Goal: Browse casually: Explore the website without a specific task or goal

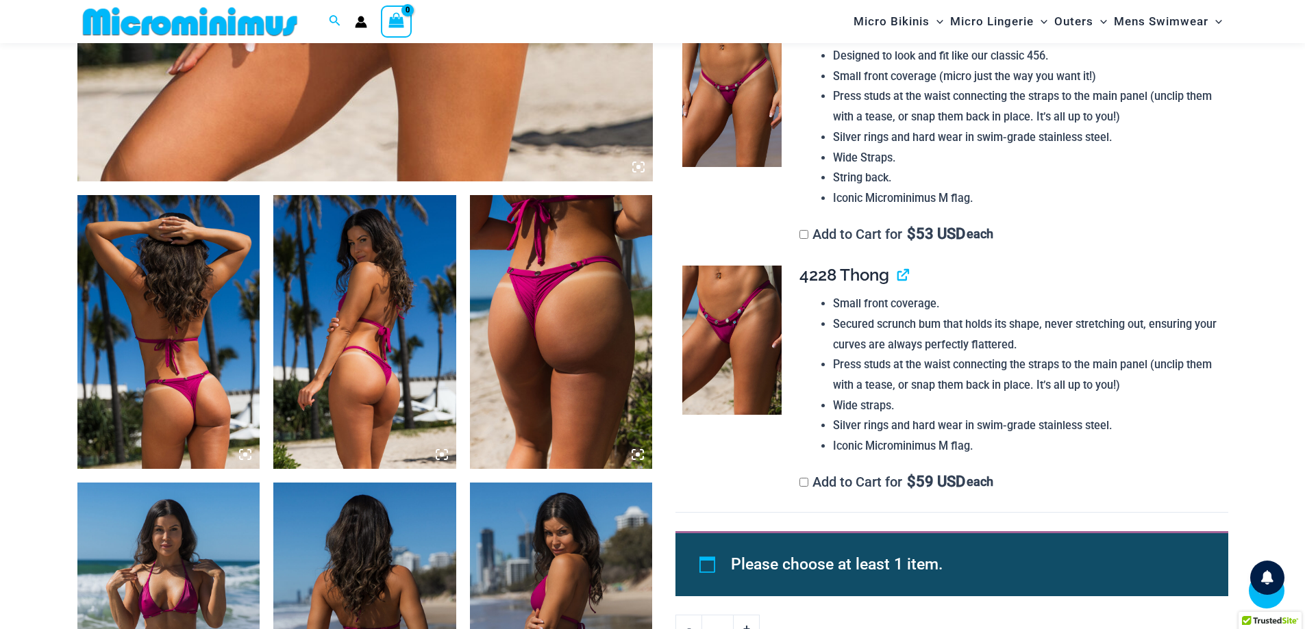
scroll to position [810, 0]
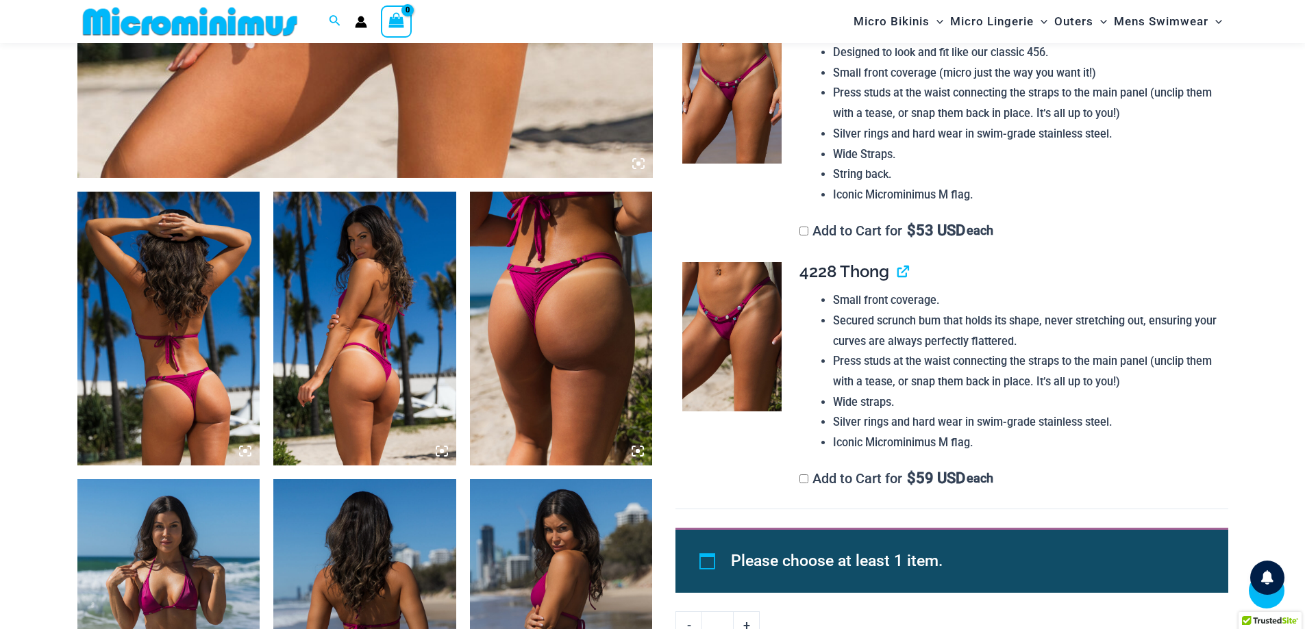
type input "**********"
click at [533, 403] on img at bounding box center [561, 329] width 183 height 274
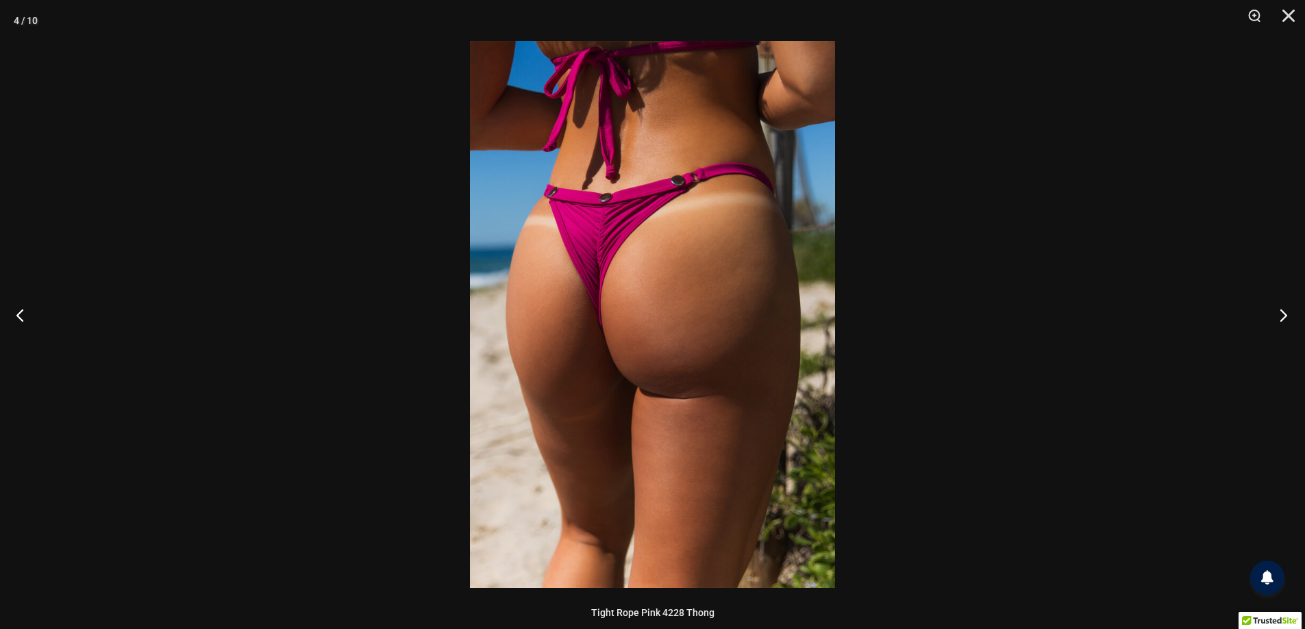
click at [1279, 303] on button "Next" at bounding box center [1278, 315] width 51 height 68
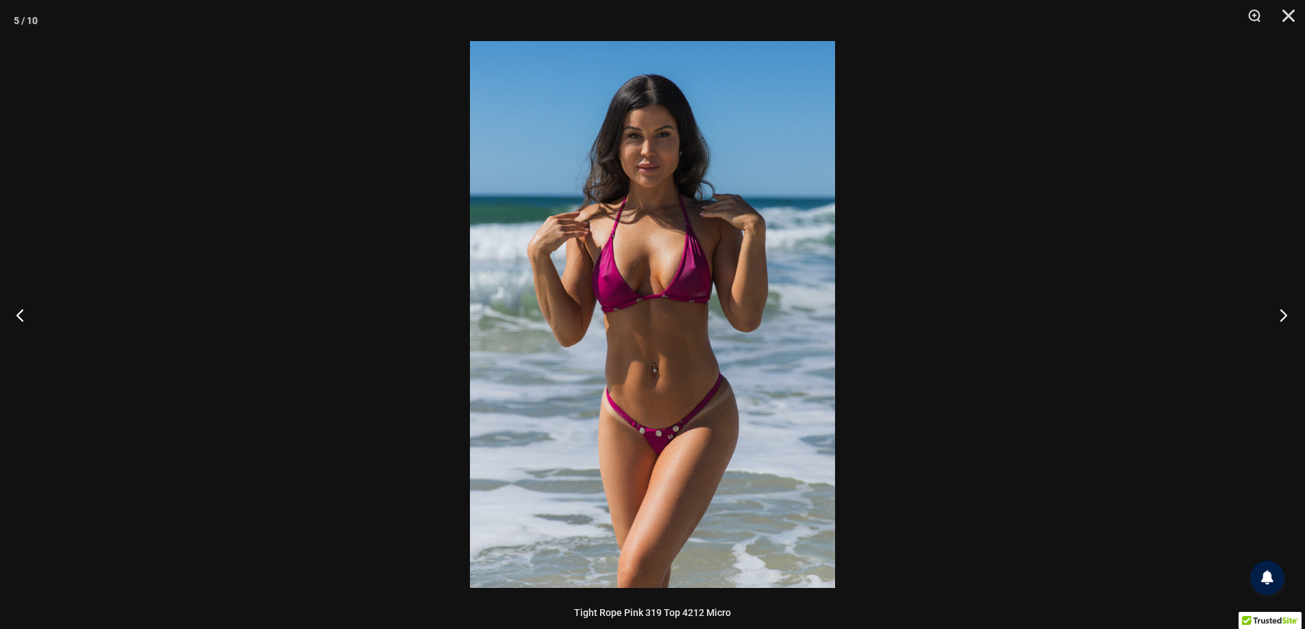
click at [1279, 303] on button "Next" at bounding box center [1278, 315] width 51 height 68
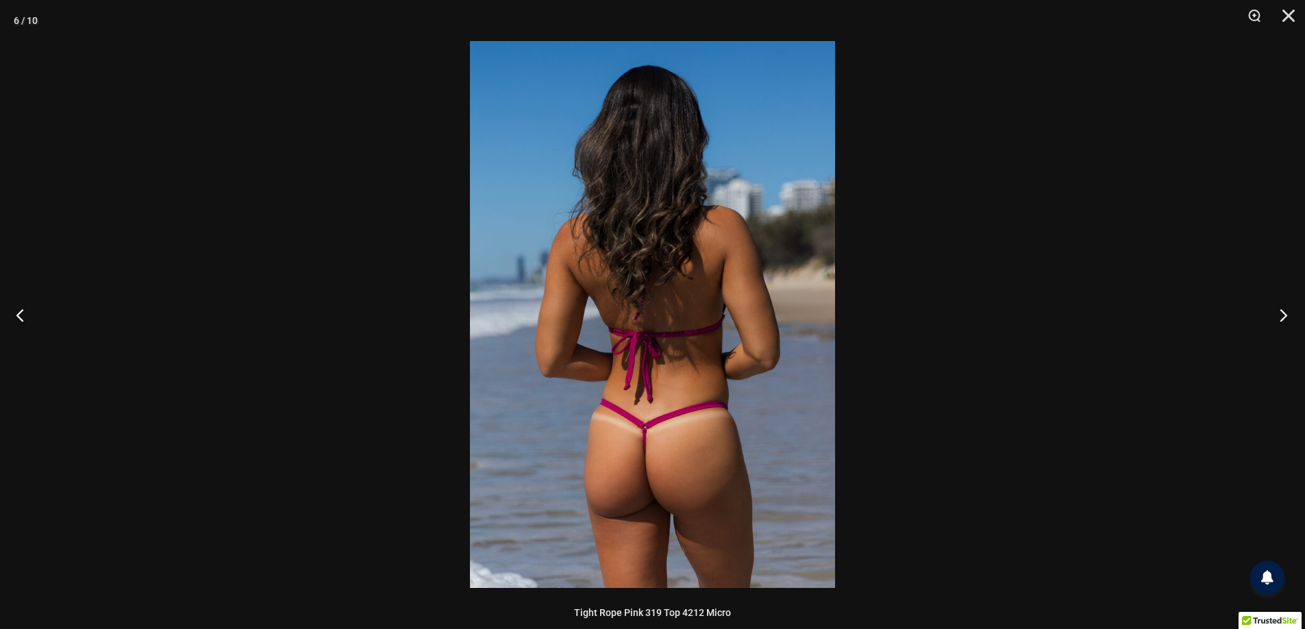
click at [1279, 303] on button "Next" at bounding box center [1278, 315] width 51 height 68
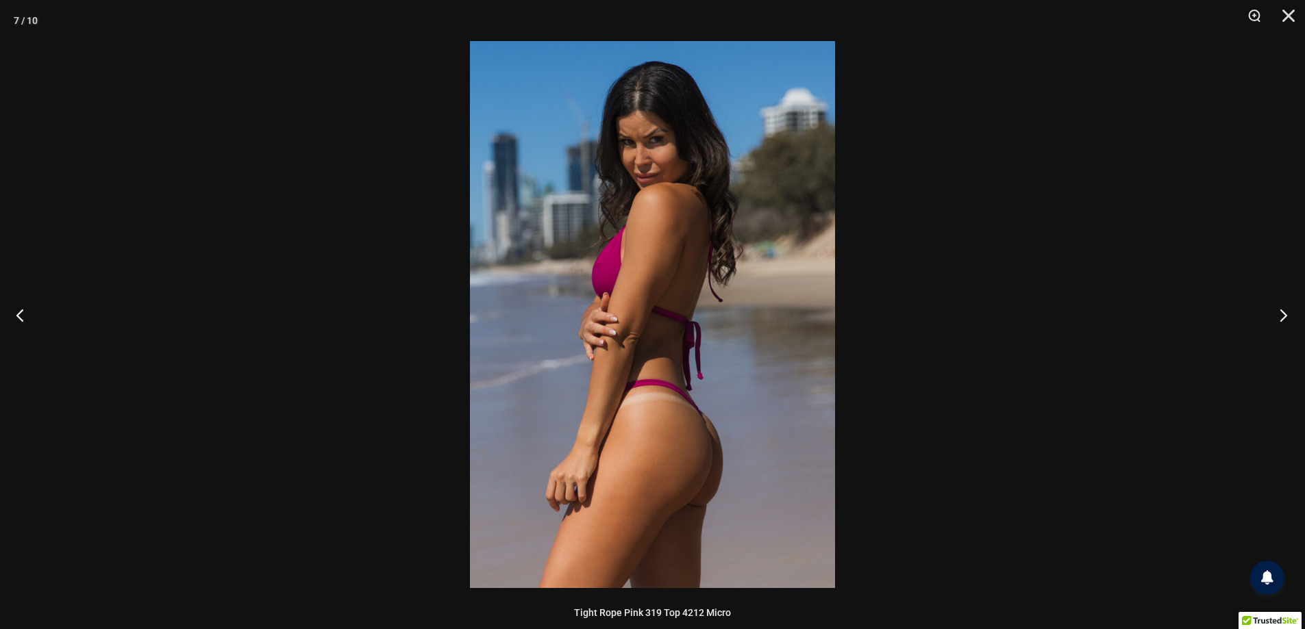
click at [1279, 303] on button "Next" at bounding box center [1278, 315] width 51 height 68
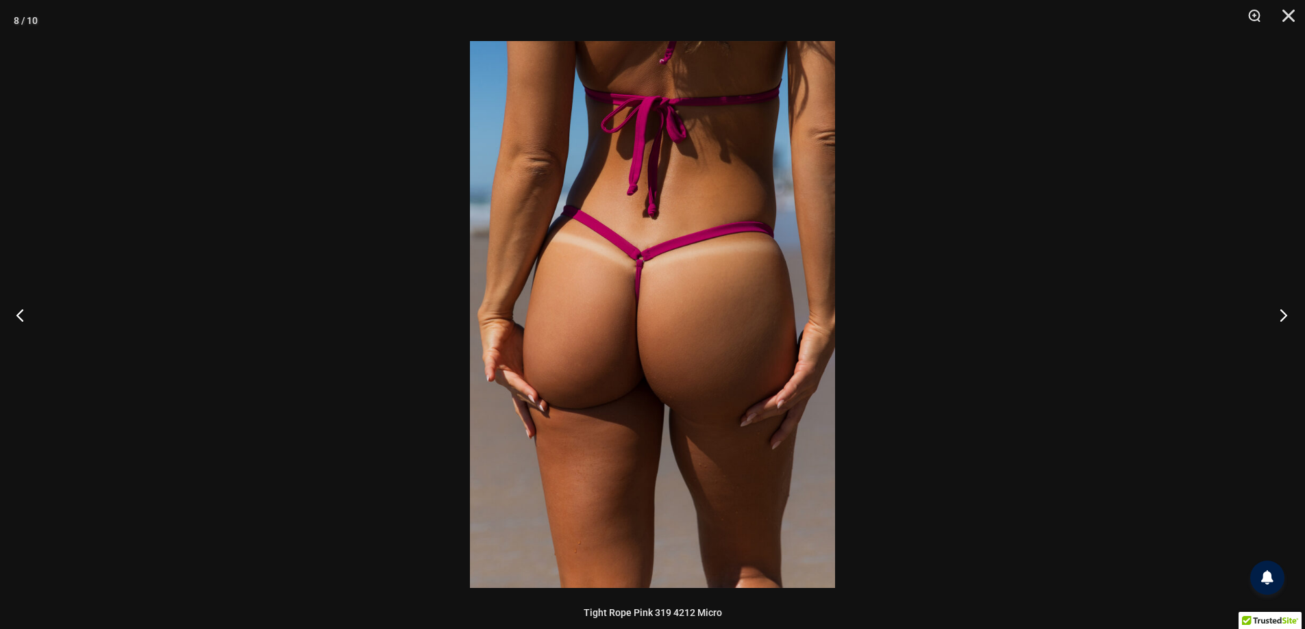
click at [1279, 303] on button "Next" at bounding box center [1278, 315] width 51 height 68
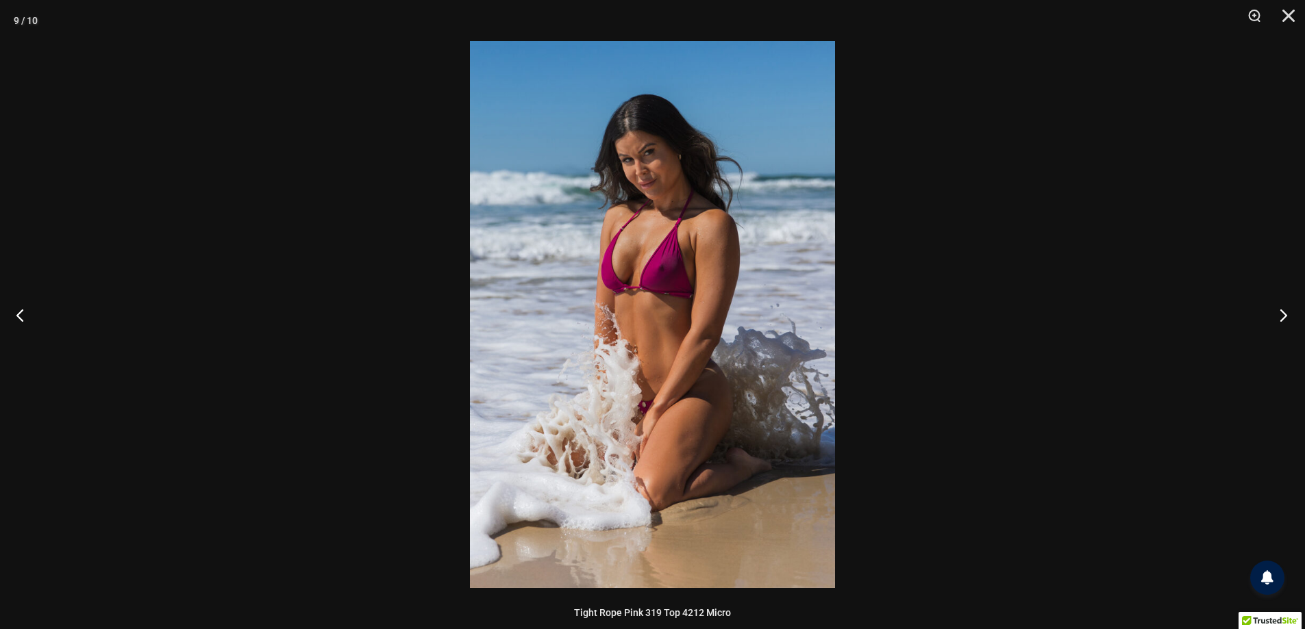
click at [1279, 303] on button "Next" at bounding box center [1278, 315] width 51 height 68
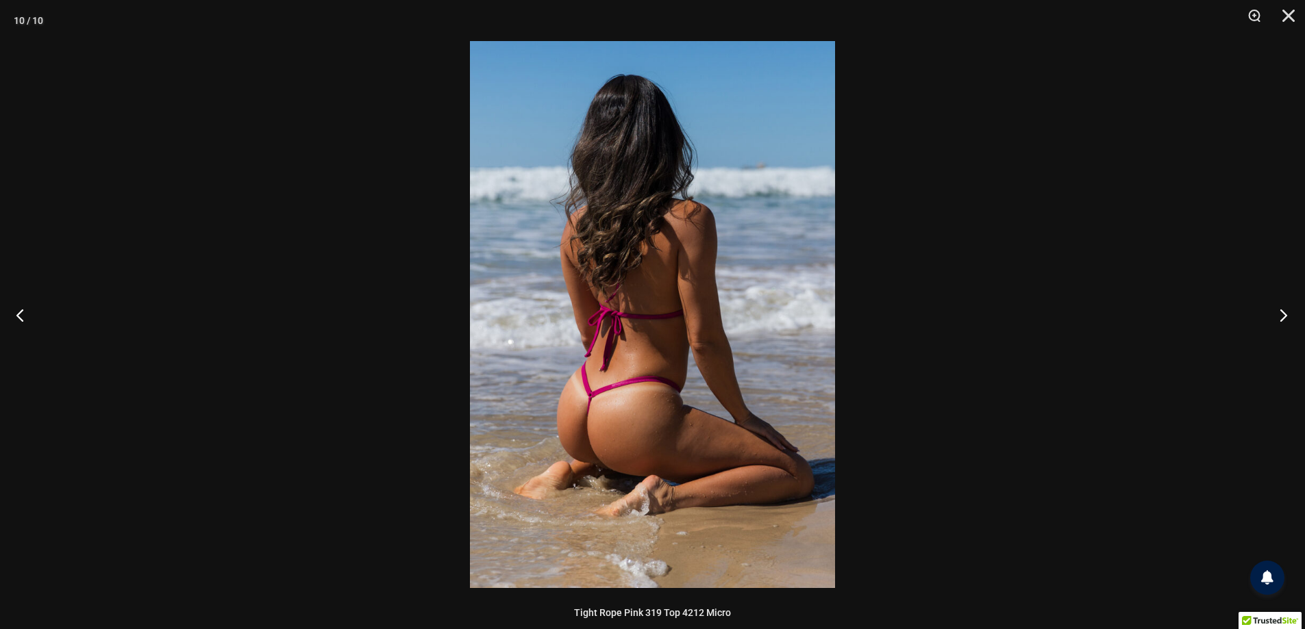
click at [1279, 303] on button "Next" at bounding box center [1278, 315] width 51 height 68
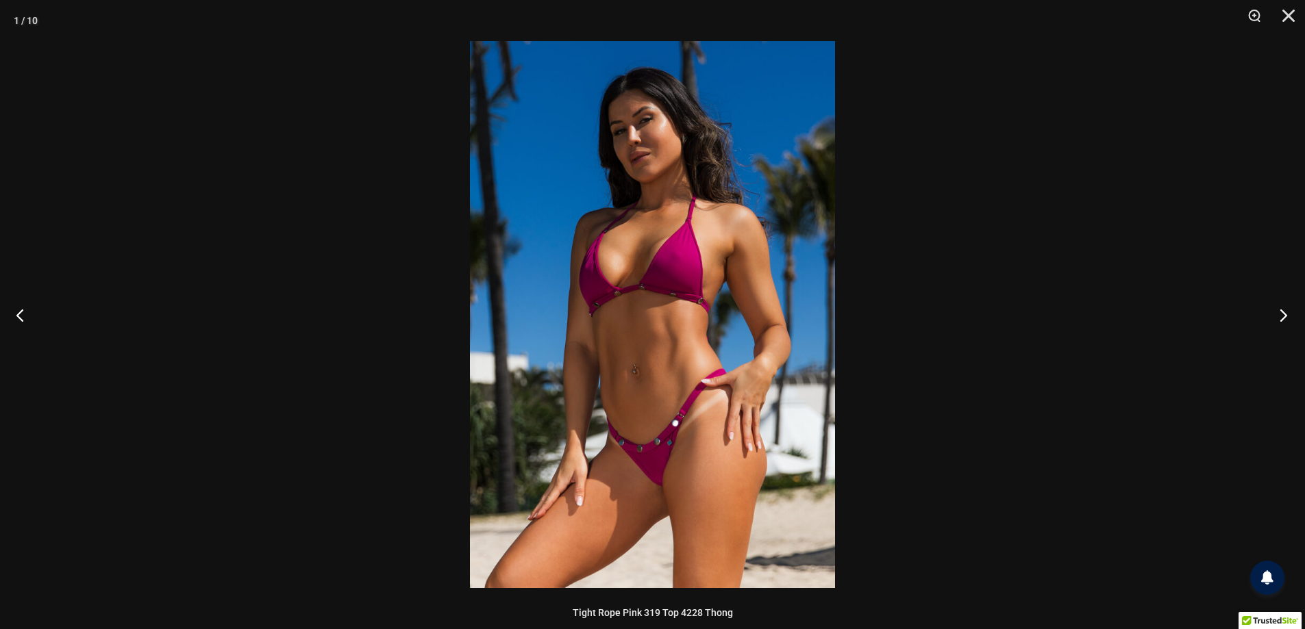
click at [1279, 303] on button "Next" at bounding box center [1278, 315] width 51 height 68
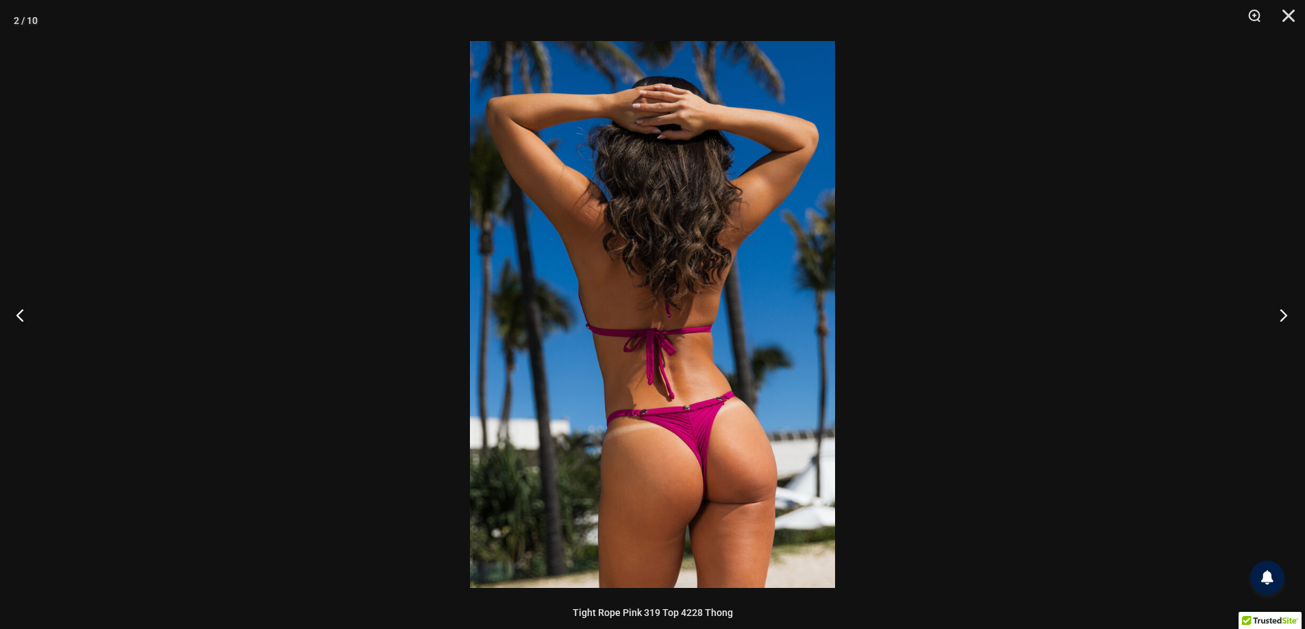
click at [1279, 303] on button "Next" at bounding box center [1278, 315] width 51 height 68
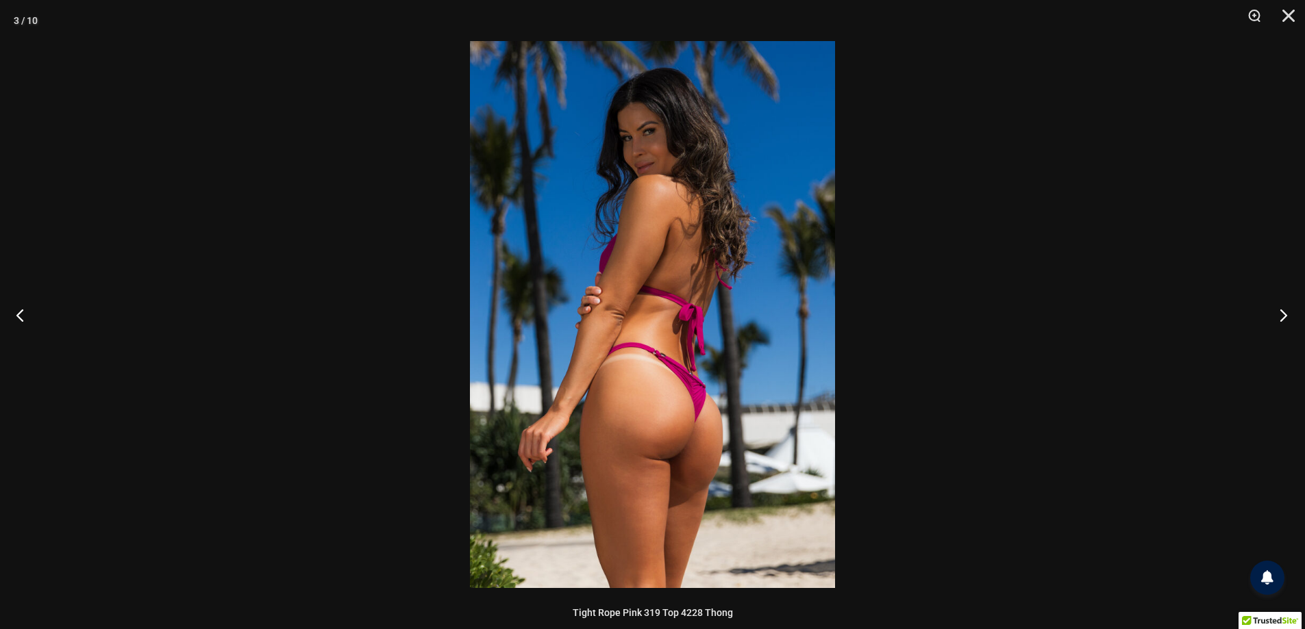
click at [1279, 303] on button "Next" at bounding box center [1278, 315] width 51 height 68
